Goal: Participate in discussion: Engage in conversation with other users on a specific topic

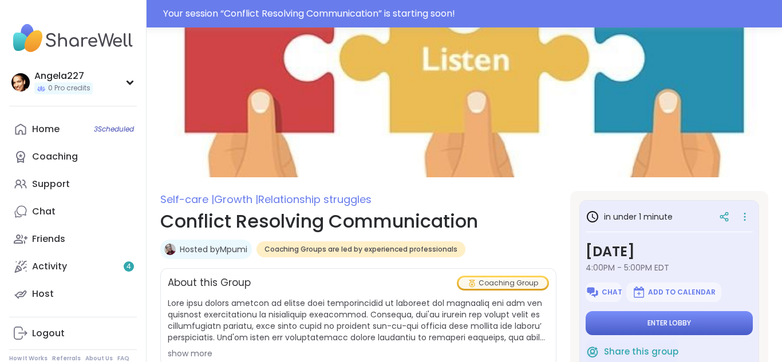
click at [636, 326] on button "Enter lobby" at bounding box center [669, 323] width 167 height 24
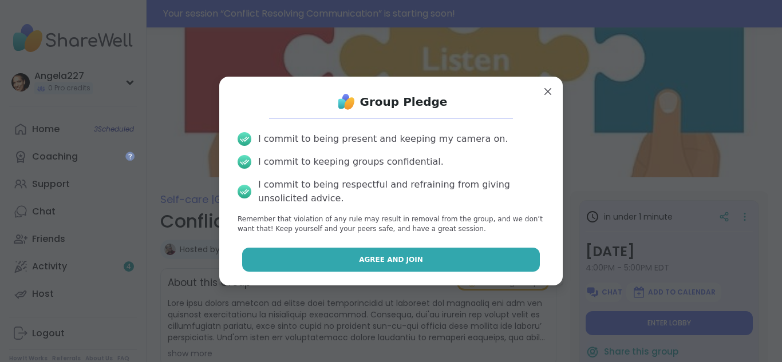
click at [469, 260] on button "Agree and Join" at bounding box center [391, 260] width 298 height 24
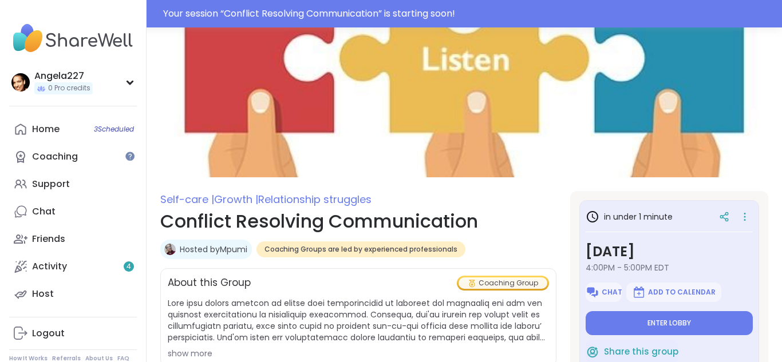
type textarea "*"
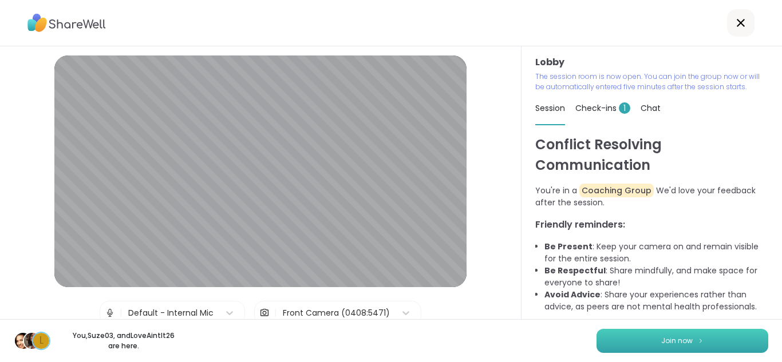
click at [685, 337] on span "Join now" at bounding box center [676, 341] width 31 height 10
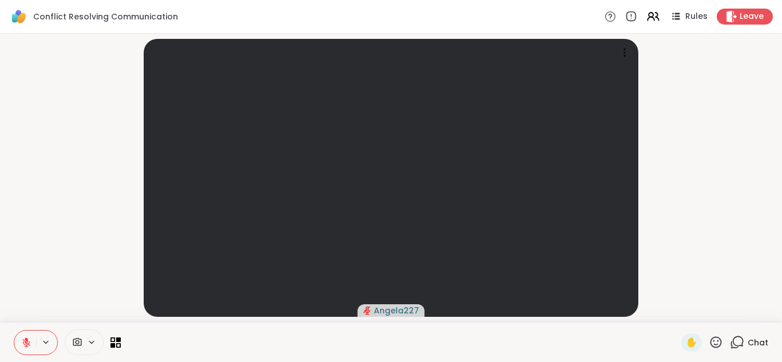
click at [704, 246] on video-player-container "Angela227" at bounding box center [391, 177] width 768 height 279
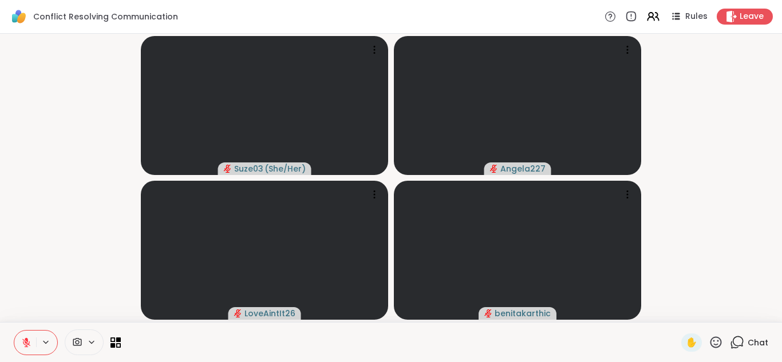
click at [728, 99] on video-player-container "Suze03 ( She/Her ) Angela227 LoveAintIt26 benitakarthic" at bounding box center [391, 177] width 768 height 279
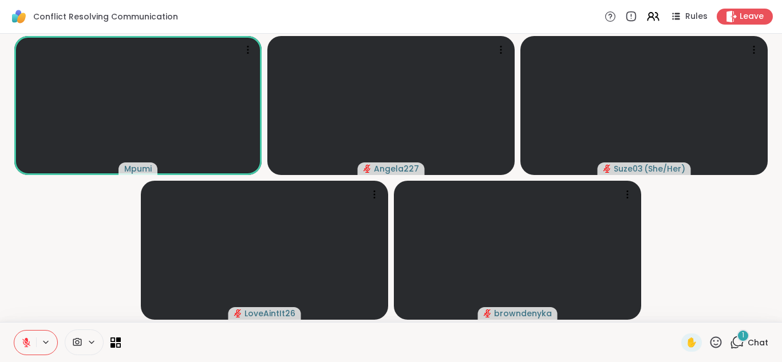
click at [740, 337] on div "1" at bounding box center [743, 336] width 13 height 13
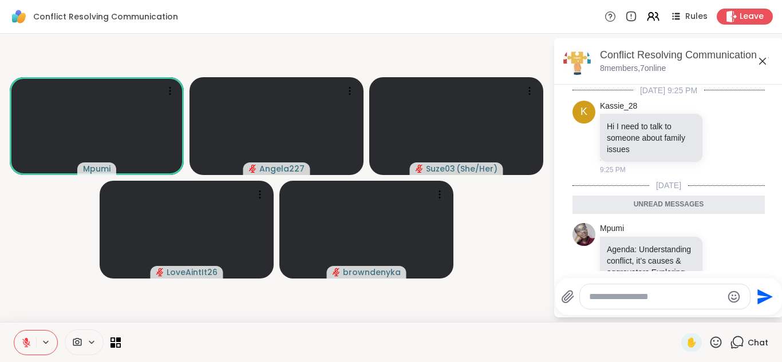
scroll to position [89, 0]
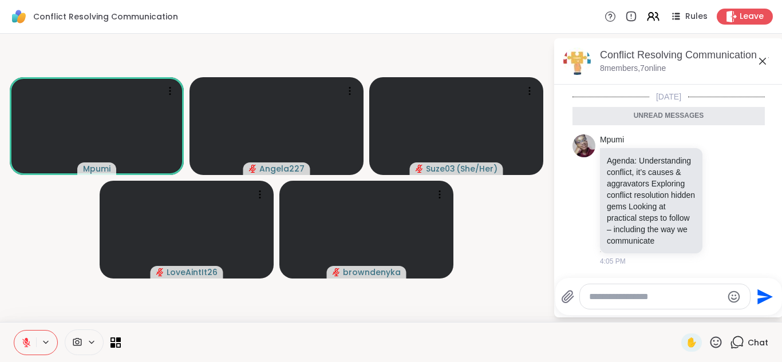
click at [39, 344] on button at bounding box center [46, 343] width 21 height 10
click at [29, 343] on icon at bounding box center [26, 343] width 10 height 10
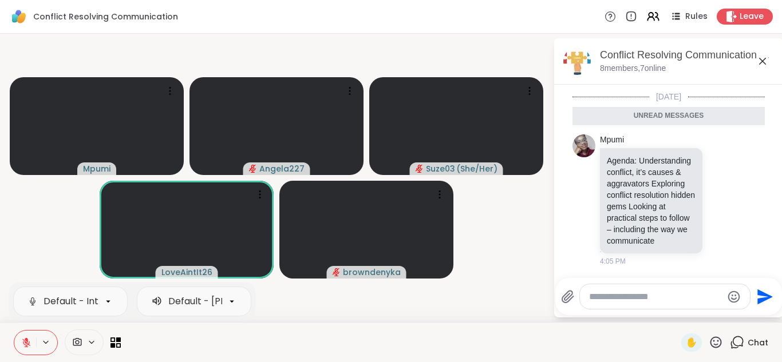
click at [716, 339] on icon at bounding box center [716, 342] width 14 height 14
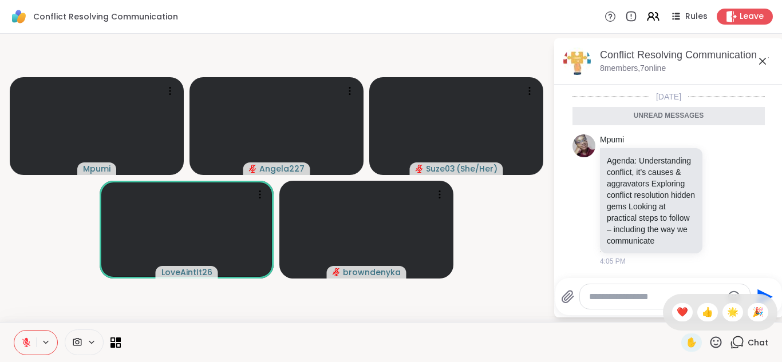
click at [716, 339] on icon at bounding box center [716, 342] width 14 height 14
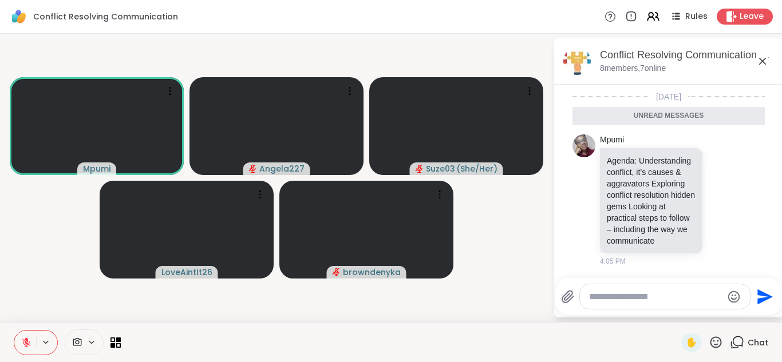
click at [713, 346] on icon at bounding box center [715, 342] width 11 height 11
click at [684, 311] on span "❤️" at bounding box center [682, 313] width 11 height 14
click at [717, 341] on icon at bounding box center [716, 342] width 14 height 14
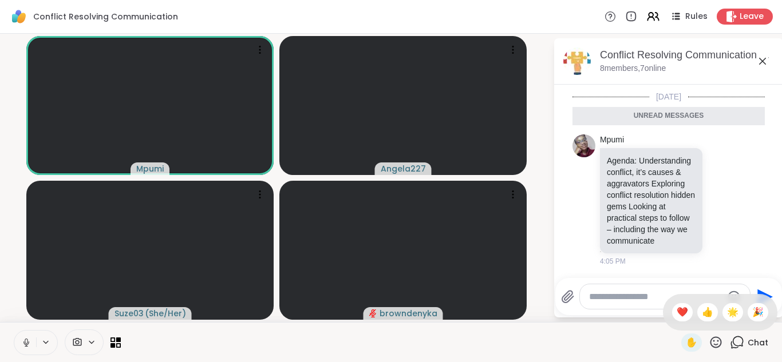
click at [26, 348] on button at bounding box center [25, 343] width 22 height 24
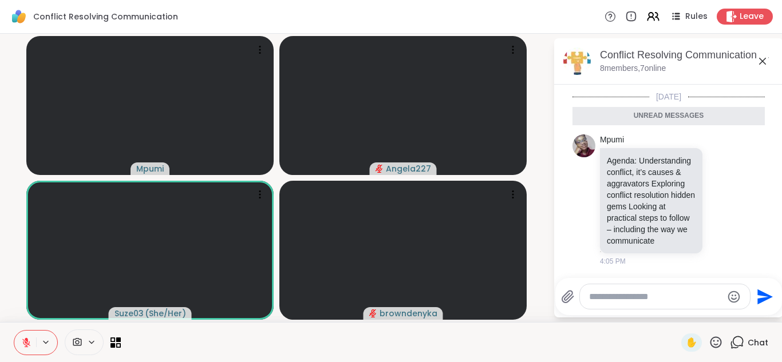
click at [718, 341] on icon at bounding box center [715, 342] width 11 height 11
click at [26, 342] on icon at bounding box center [26, 343] width 8 height 8
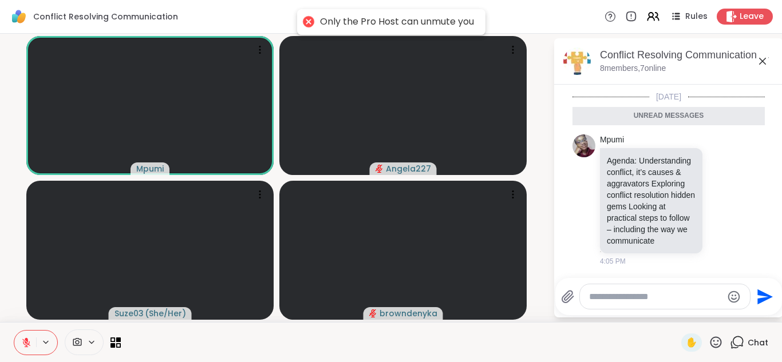
click at [26, 342] on icon at bounding box center [26, 343] width 8 height 8
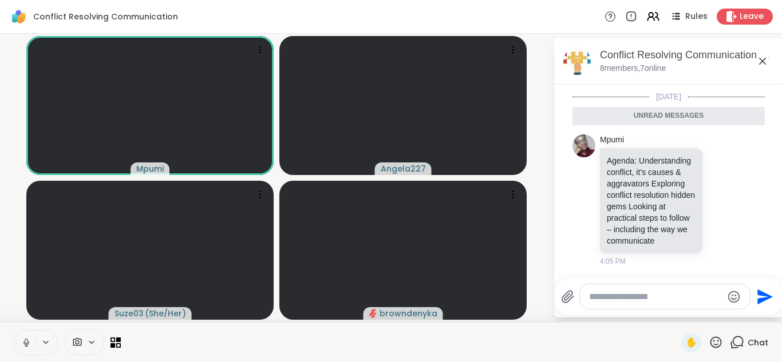
click at [29, 340] on icon at bounding box center [26, 343] width 10 height 10
click at [606, 299] on textarea "Type your message" at bounding box center [655, 296] width 133 height 11
type textarea "**********"
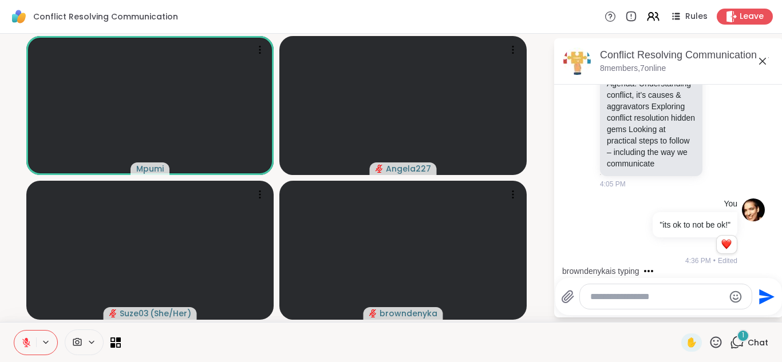
scroll to position [211, 0]
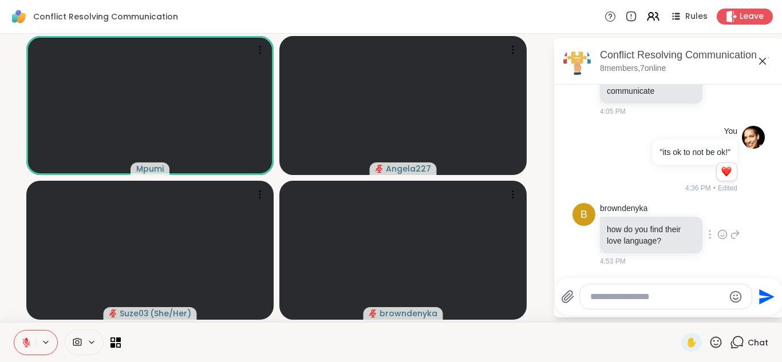
click at [721, 234] on icon at bounding box center [722, 234] width 10 height 11
click at [632, 219] on div "Select Reaction: Heart" at bounding box center [631, 216] width 10 height 10
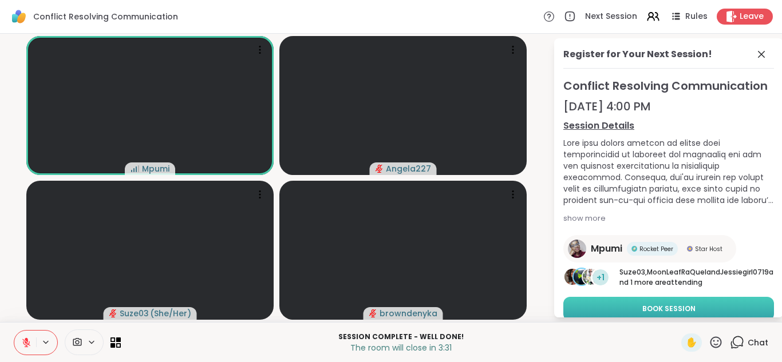
click at [677, 306] on span "Book Session" at bounding box center [668, 309] width 53 height 10
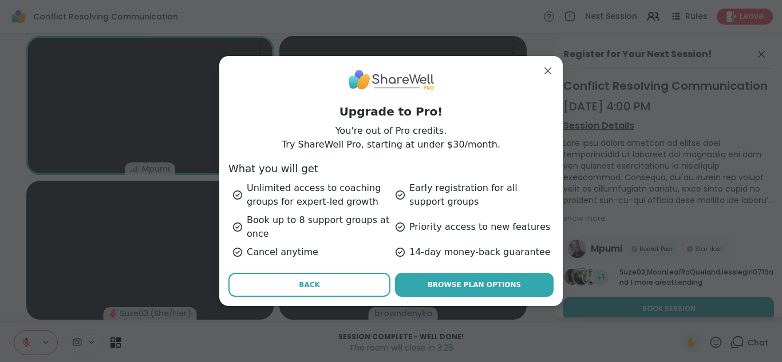
click at [311, 286] on span "Back" at bounding box center [309, 285] width 21 height 10
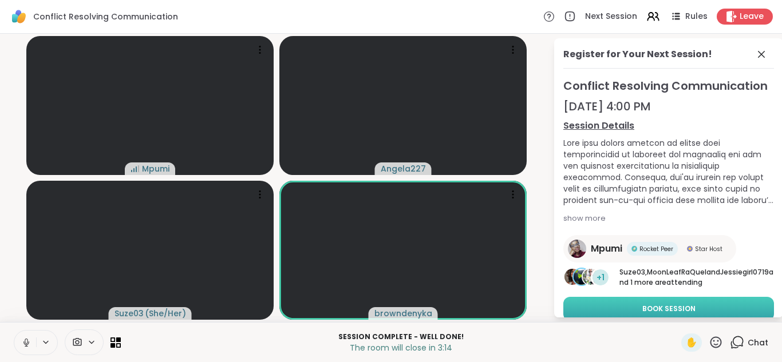
click at [692, 305] on span "Book Session" at bounding box center [668, 309] width 53 height 10
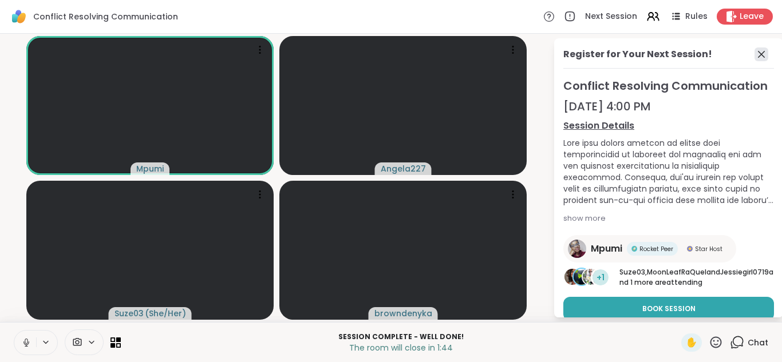
click at [764, 51] on icon at bounding box center [761, 54] width 7 height 7
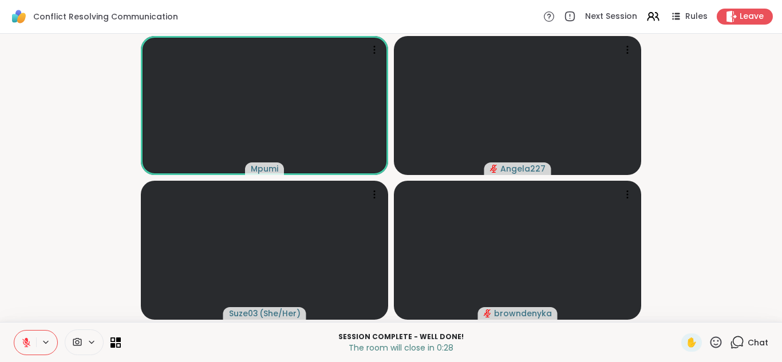
click at [740, 341] on icon at bounding box center [737, 342] width 14 height 14
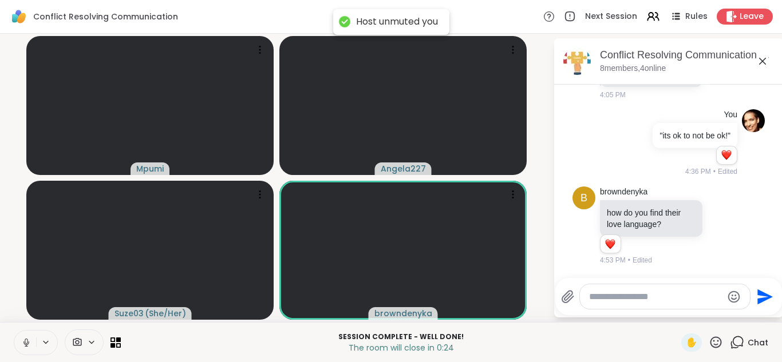
click at [637, 298] on textarea "Type your message" at bounding box center [655, 296] width 133 height 11
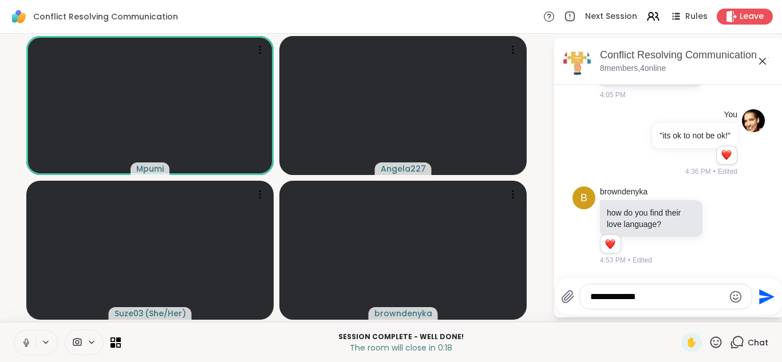
type textarea "**********"
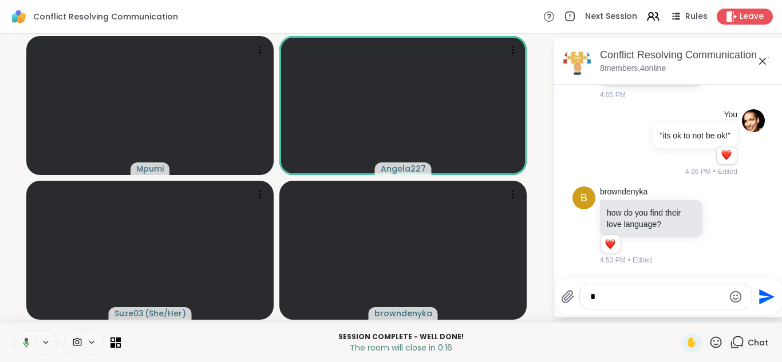
scroll to position [289, 0]
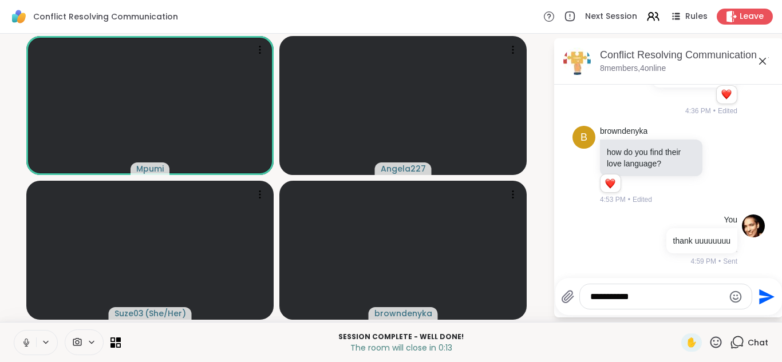
type textarea "**********"
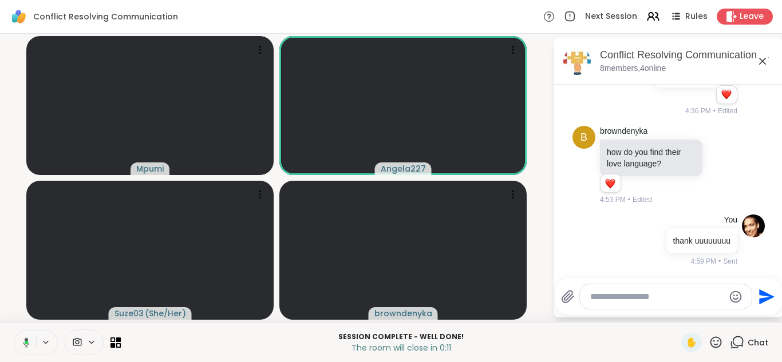
scroll to position [350, 0]
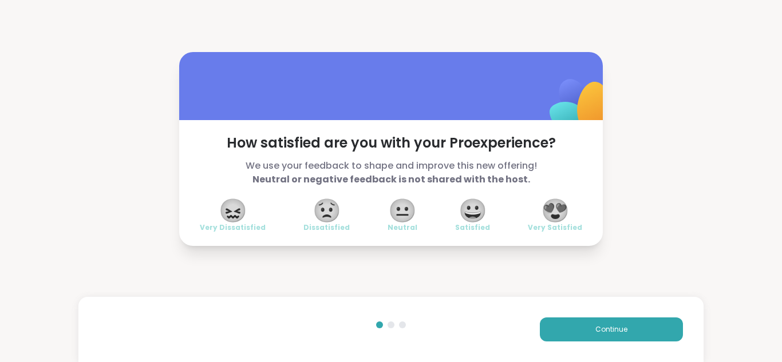
click at [556, 207] on span "😍" at bounding box center [555, 210] width 29 height 21
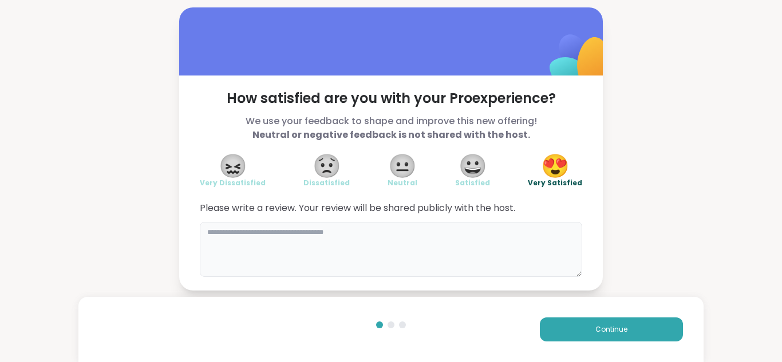
click at [493, 226] on textarea at bounding box center [391, 249] width 382 height 55
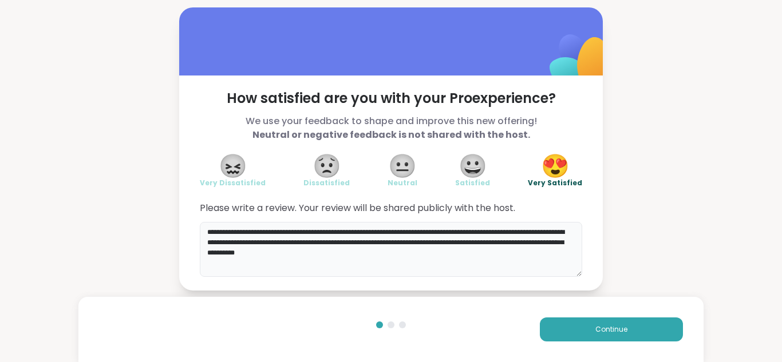
click at [503, 241] on textarea "**********" at bounding box center [391, 249] width 382 height 55
click at [422, 254] on textarea "**********" at bounding box center [391, 249] width 382 height 55
type textarea "**********"
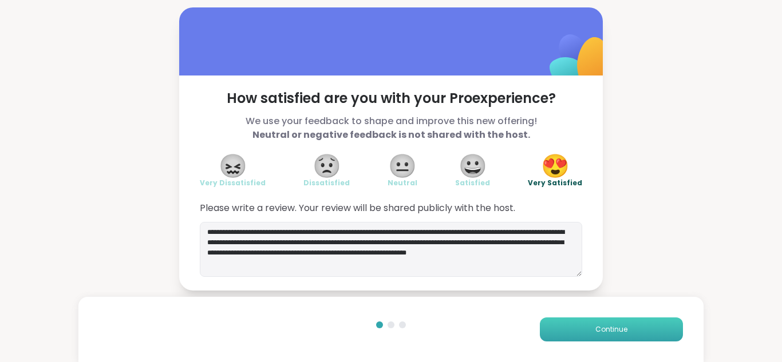
click at [589, 329] on button "Continue" at bounding box center [611, 330] width 143 height 24
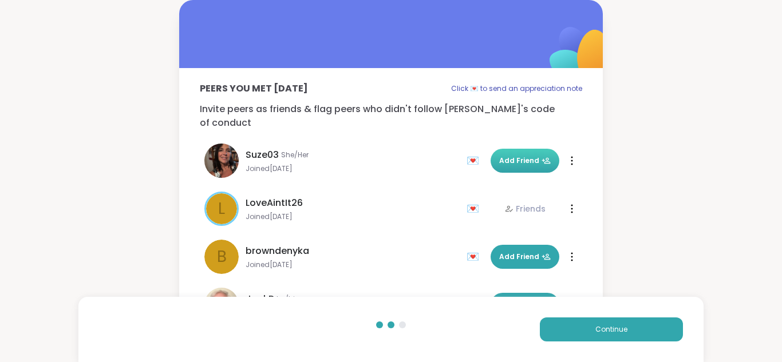
click at [514, 156] on span "Add Friend" at bounding box center [525, 161] width 52 height 10
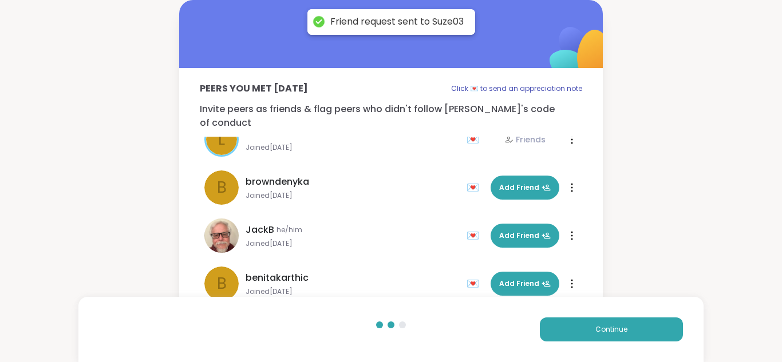
scroll to position [82, 0]
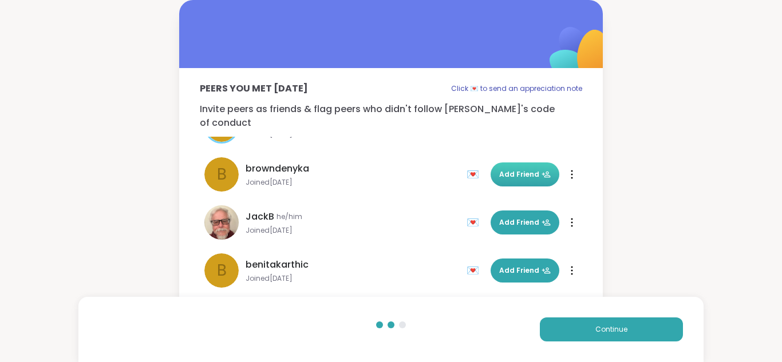
click at [529, 166] on button "Add Friend" at bounding box center [525, 175] width 69 height 24
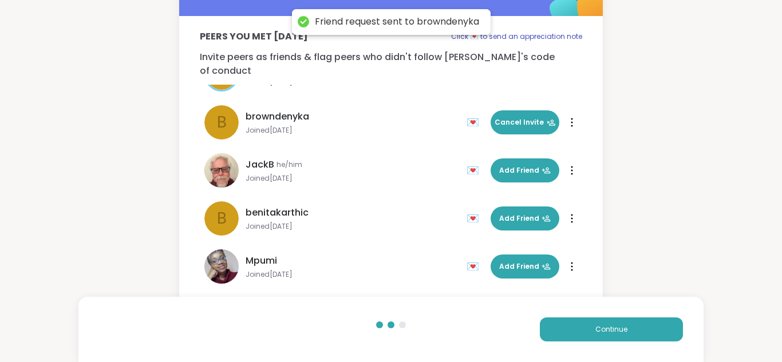
scroll to position [54, 0]
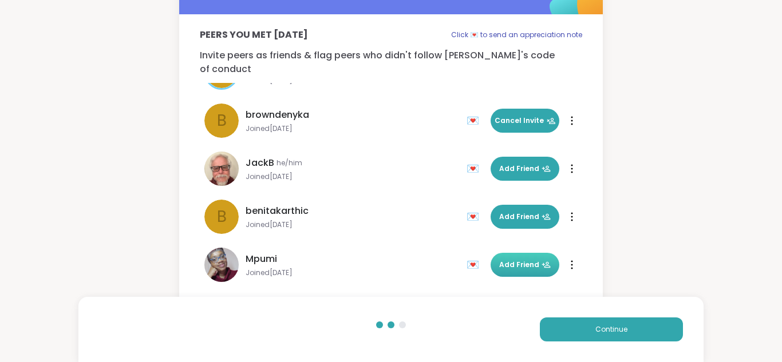
click at [517, 260] on span "Add Friend" at bounding box center [525, 265] width 52 height 10
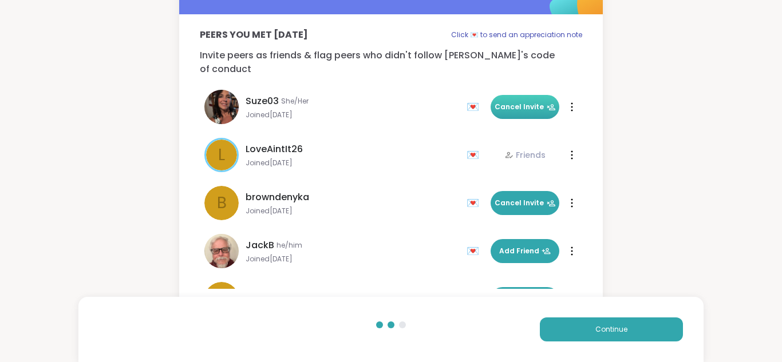
scroll to position [82, 0]
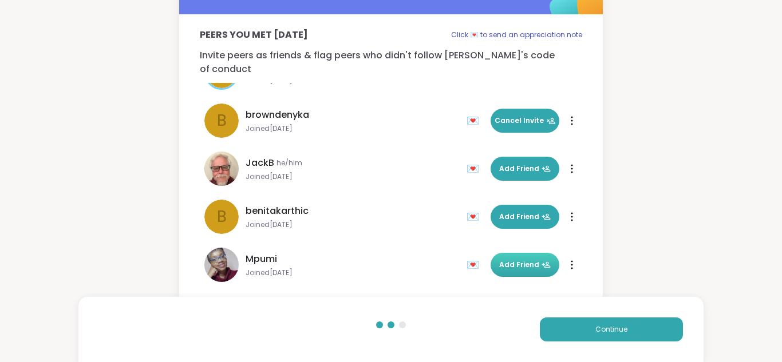
click at [473, 256] on div "💌" at bounding box center [475, 265] width 17 height 18
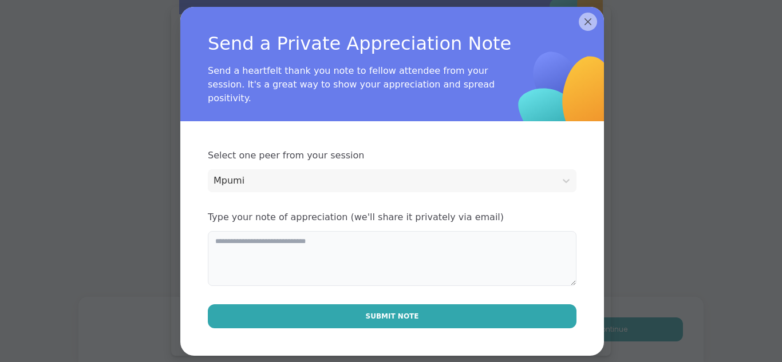
click at [427, 260] on textarea at bounding box center [392, 258] width 369 height 55
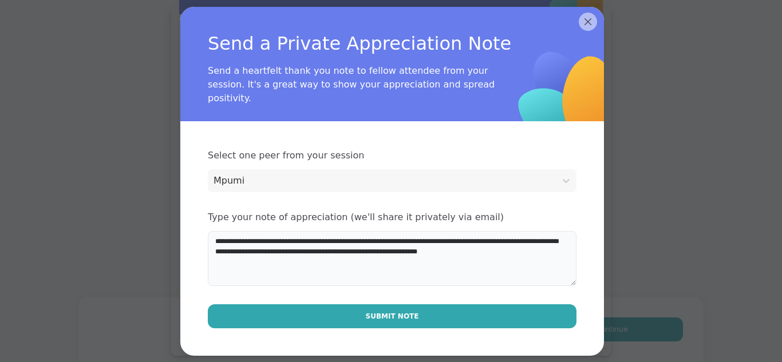
type textarea "**********"
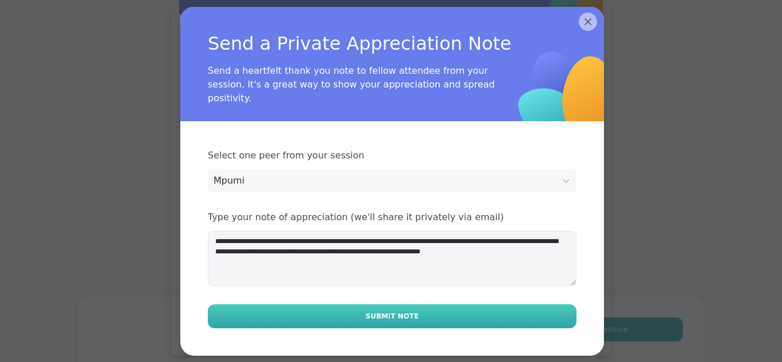
click at [477, 311] on button "Submit Note" at bounding box center [392, 317] width 369 height 24
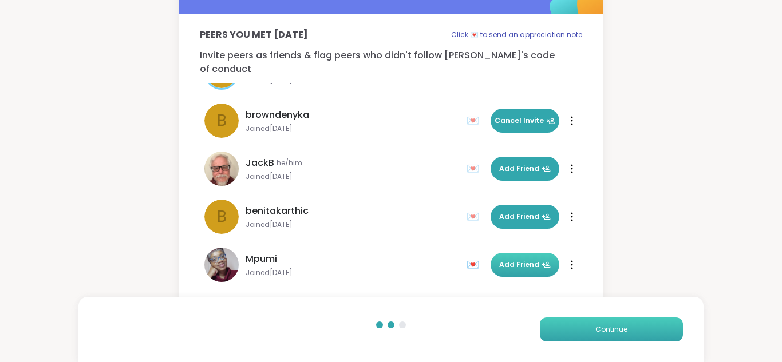
click at [578, 330] on button "Continue" at bounding box center [611, 330] width 143 height 24
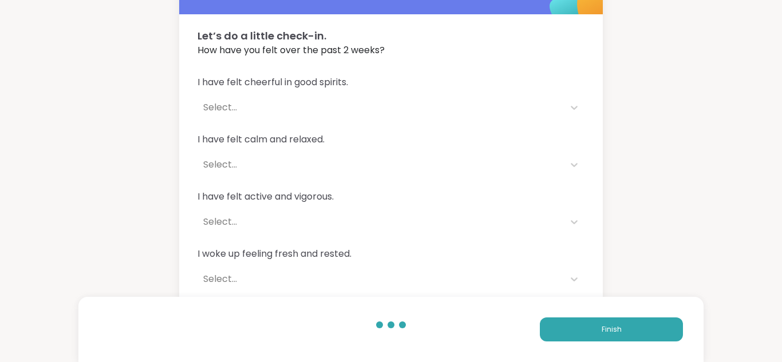
click at [222, 112] on div "Select..." at bounding box center [380, 108] width 355 height 14
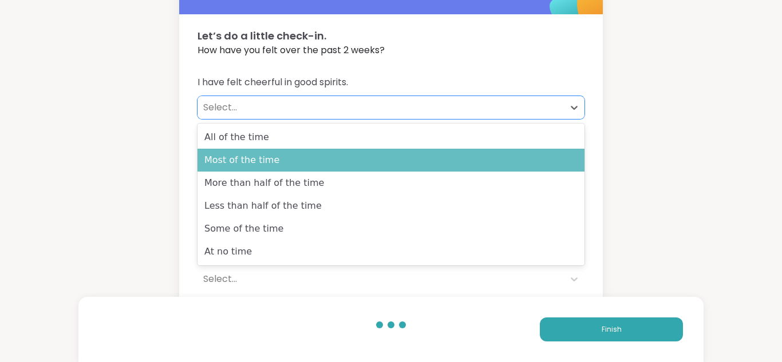
click at [227, 160] on div "Most of the time" at bounding box center [391, 160] width 387 height 23
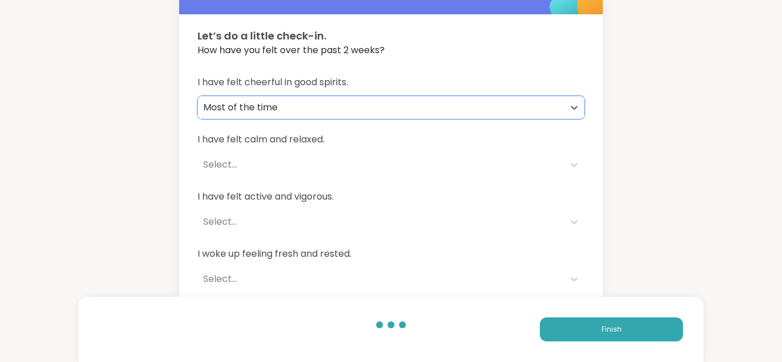
click at [224, 166] on div "Select..." at bounding box center [380, 165] width 355 height 14
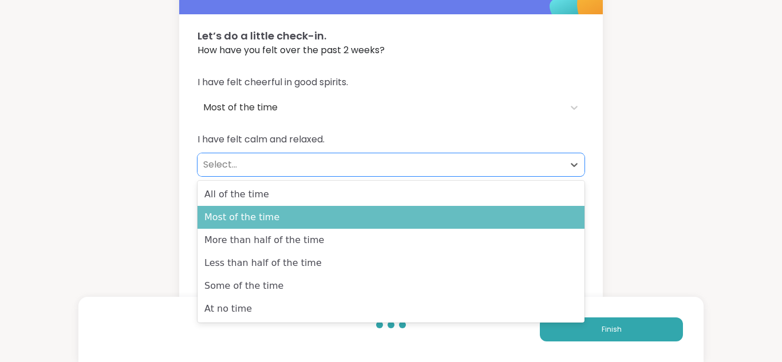
click at [214, 216] on div "Most of the time" at bounding box center [391, 217] width 387 height 23
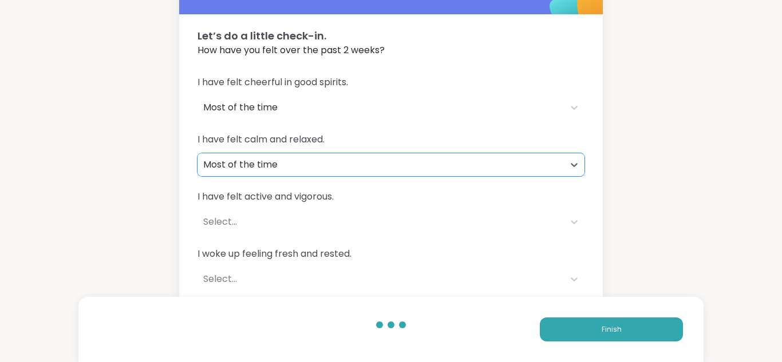
click at [213, 221] on div "Select..." at bounding box center [380, 222] width 355 height 14
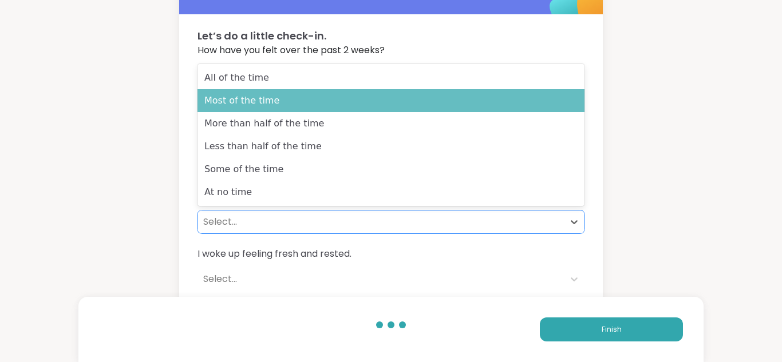
click at [248, 109] on div "Most of the time" at bounding box center [391, 100] width 387 height 23
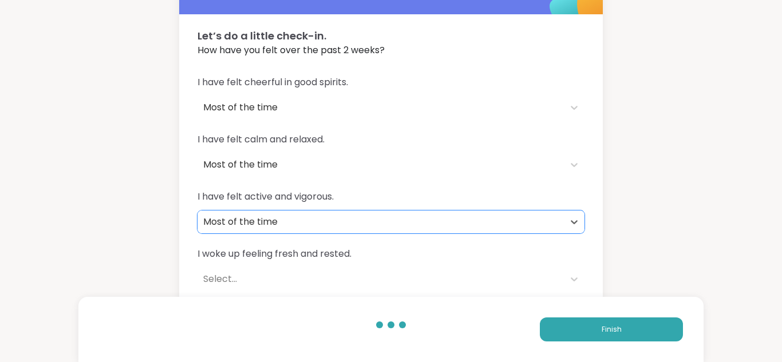
click at [217, 278] on div "Select..." at bounding box center [380, 280] width 355 height 14
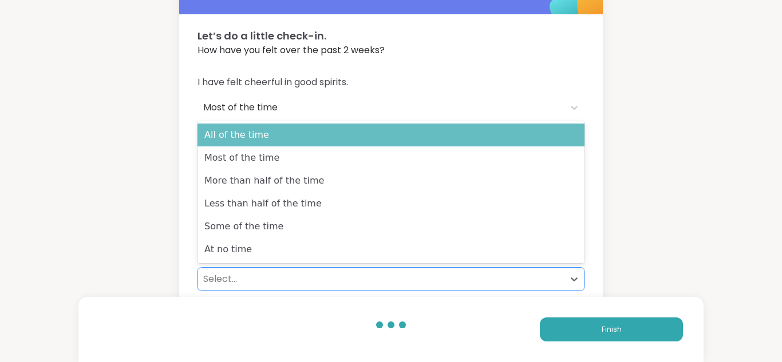
click at [225, 131] on div "All of the time" at bounding box center [391, 135] width 387 height 23
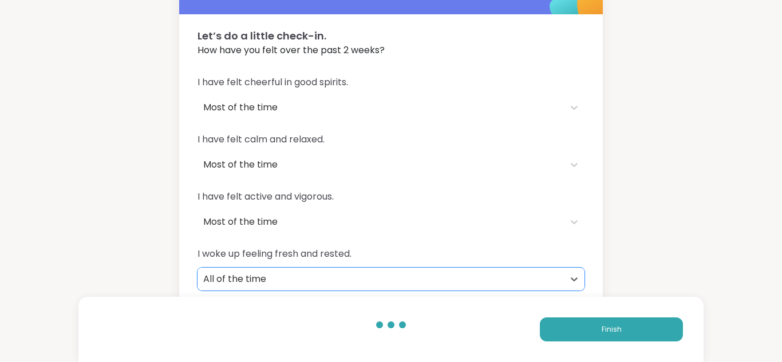
scroll to position [117, 0]
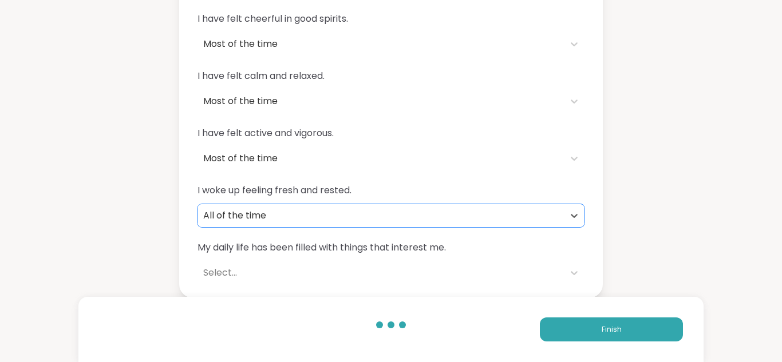
click at [223, 279] on div "Select..." at bounding box center [380, 273] width 355 height 14
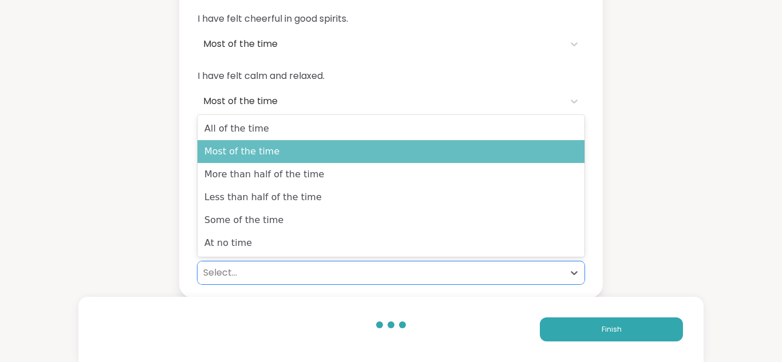
click at [232, 150] on div "Most of the time" at bounding box center [391, 151] width 387 height 23
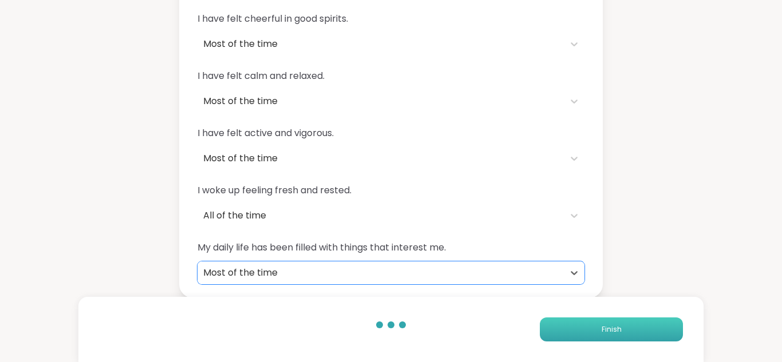
click at [568, 328] on button "Finish" at bounding box center [611, 330] width 143 height 24
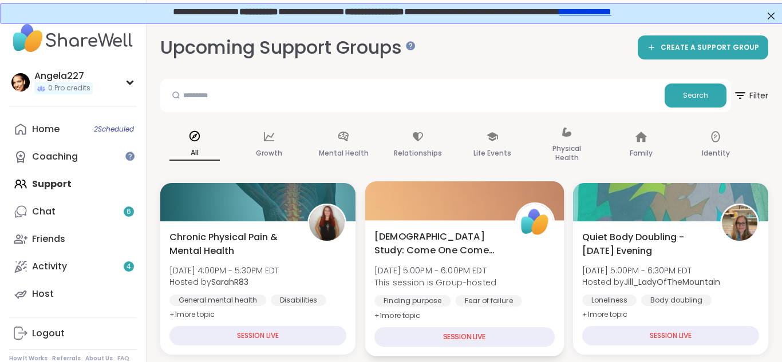
click at [448, 339] on div "SESSION LIVE" at bounding box center [464, 337] width 180 height 20
click at [456, 338] on div "SESSION LIVE" at bounding box center [464, 337] width 180 height 20
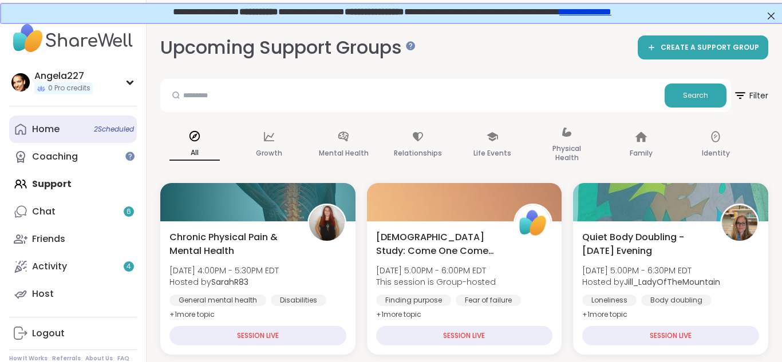
click at [65, 127] on link "Home 2 Scheduled" at bounding box center [73, 129] width 128 height 27
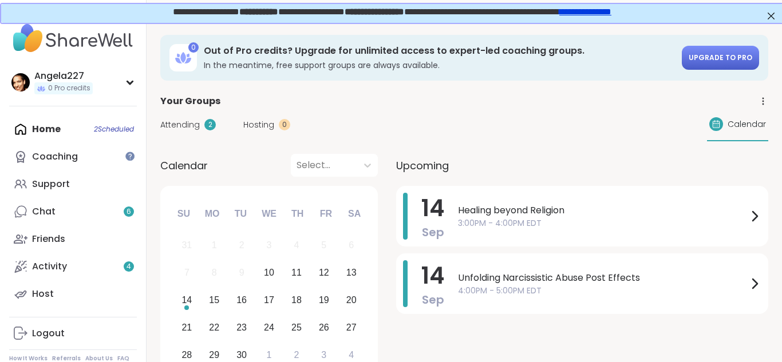
click at [717, 57] on span "Upgrade to Pro" at bounding box center [721, 58] width 64 height 10
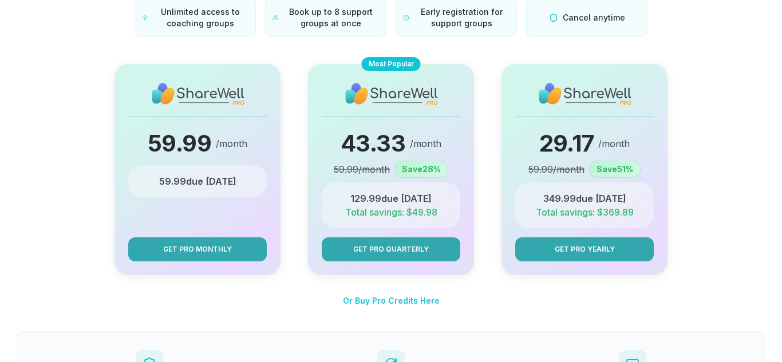
scroll to position [143, 0]
